Goal: Task Accomplishment & Management: Manage account settings

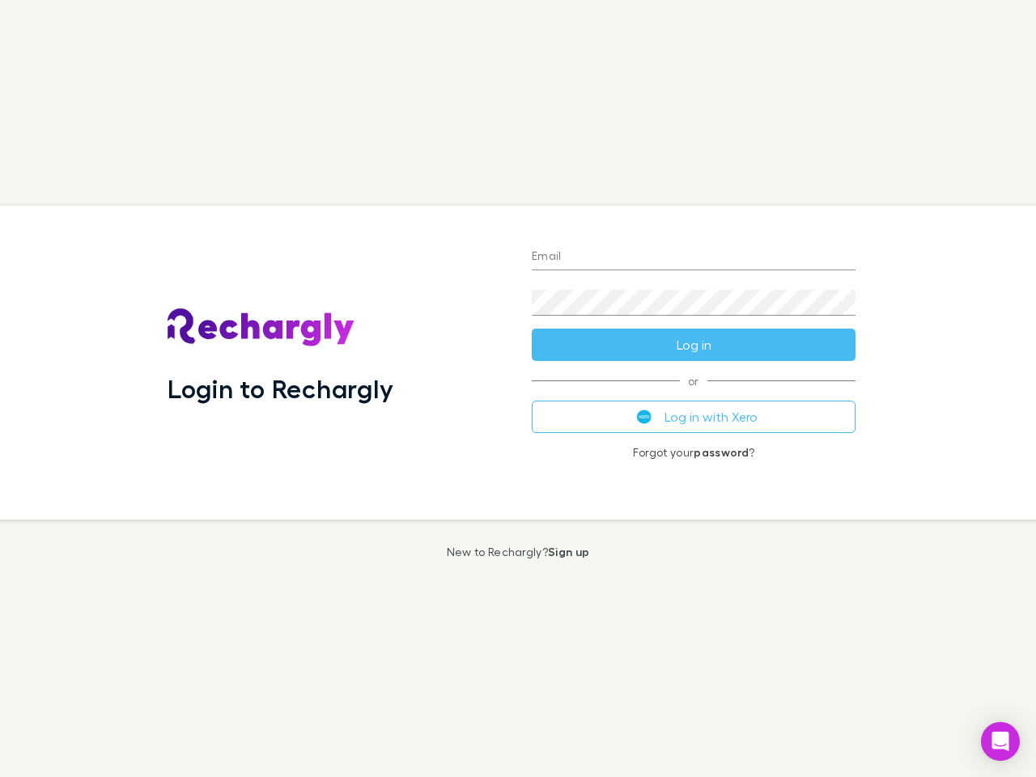
click at [518, 389] on div "Login to Rechargly" at bounding box center [337, 363] width 364 height 314
click at [694, 257] on input "Email" at bounding box center [694, 257] width 324 height 26
click at [694, 345] on button "Log in" at bounding box center [694, 345] width 324 height 32
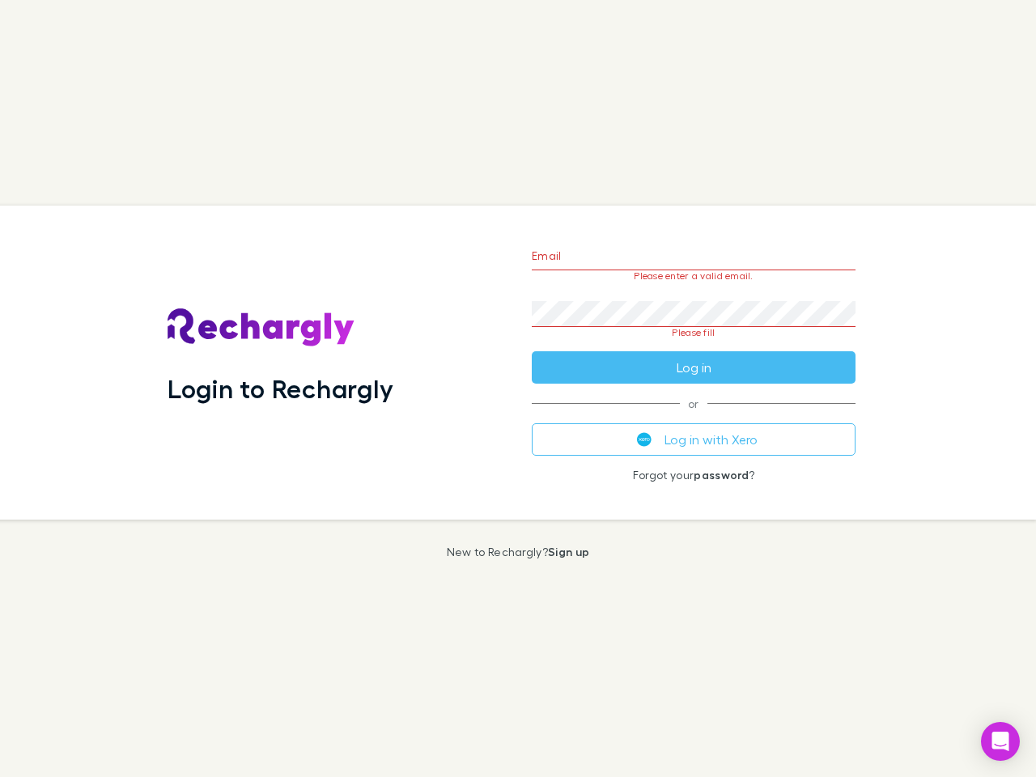
click at [694, 417] on div "Email Please enter a valid email. Password Please fill Log in or Log in with Xe…" at bounding box center [694, 363] width 350 height 314
click at [1000, 741] on icon "Open Intercom Messenger" at bounding box center [1000, 741] width 17 height 19
